Goal: Task Accomplishment & Management: Manage account settings

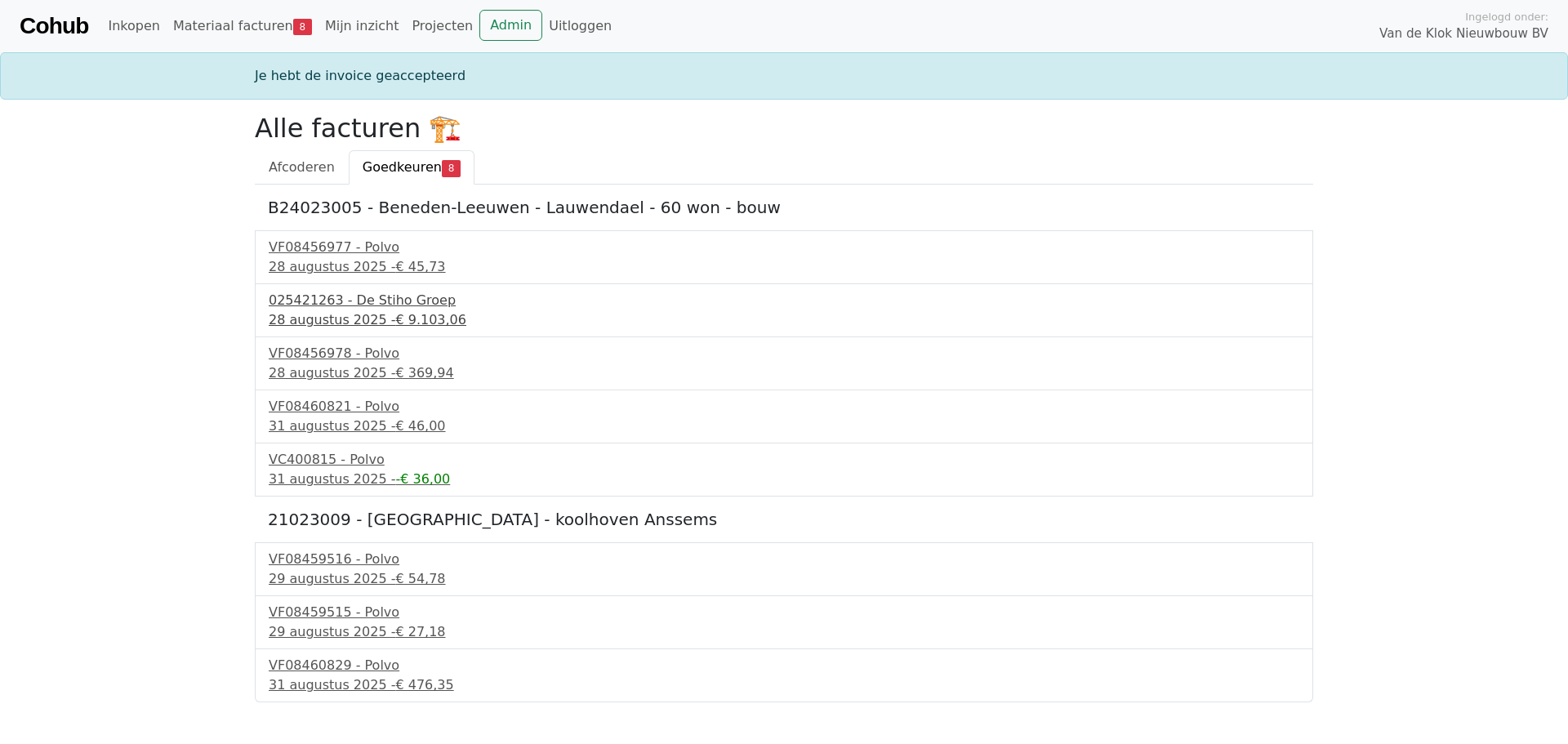
click at [366, 316] on div "[DATE] - € 9.103,06" at bounding box center [784, 320] width 1030 height 19
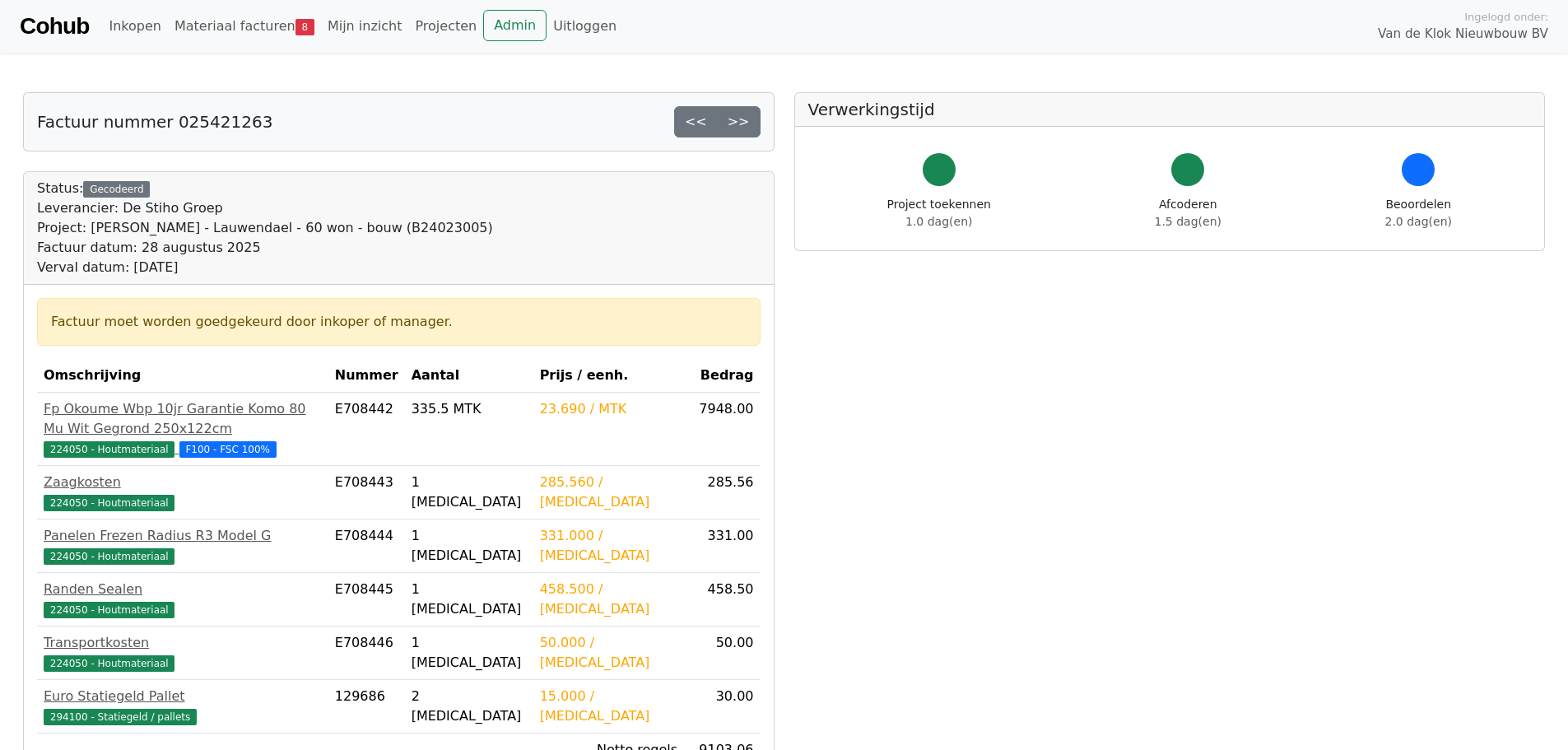
scroll to position [329, 0]
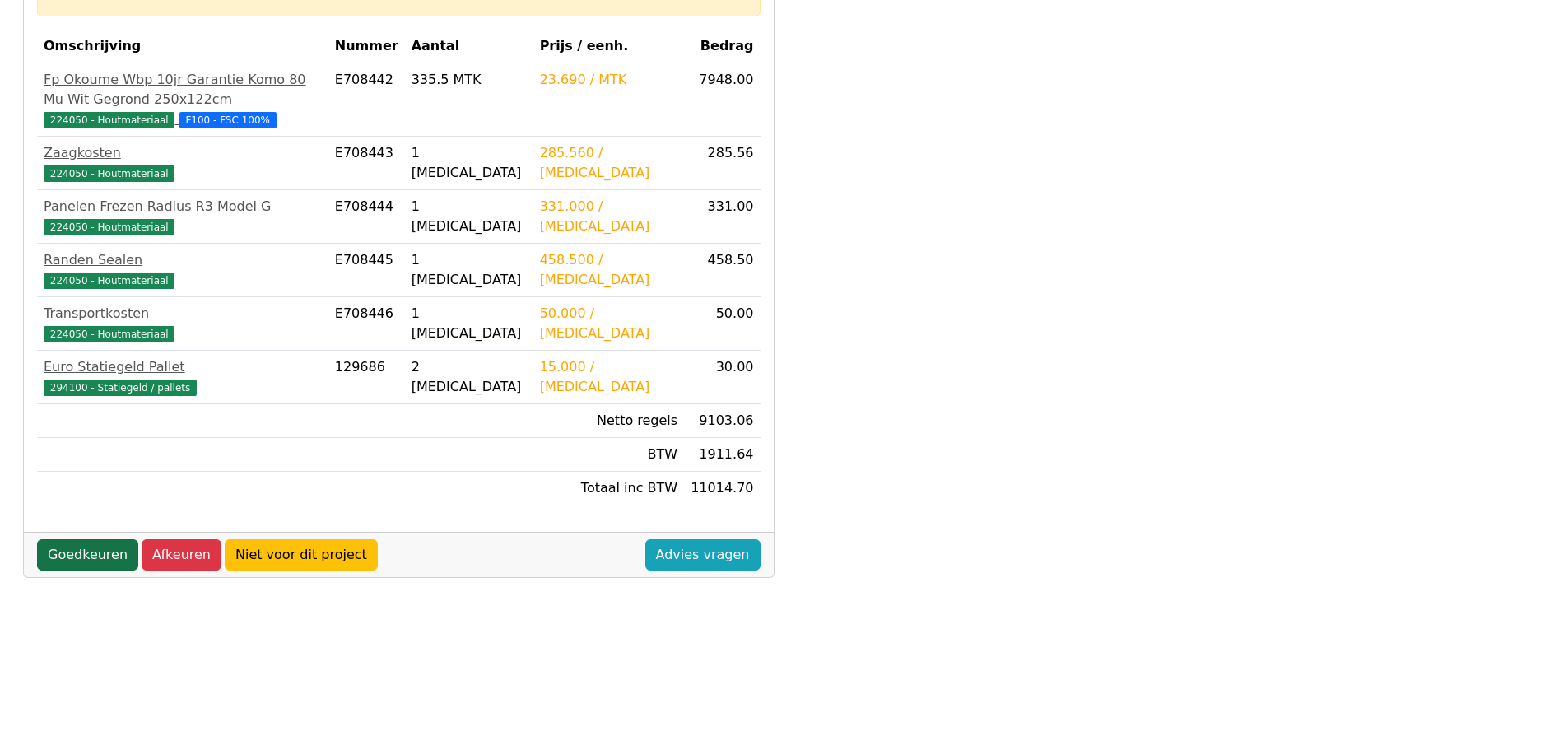
click at [77, 540] on link "Goedkeuren" at bounding box center [87, 555] width 101 height 32
